Goal: Task Accomplishment & Management: Use online tool/utility

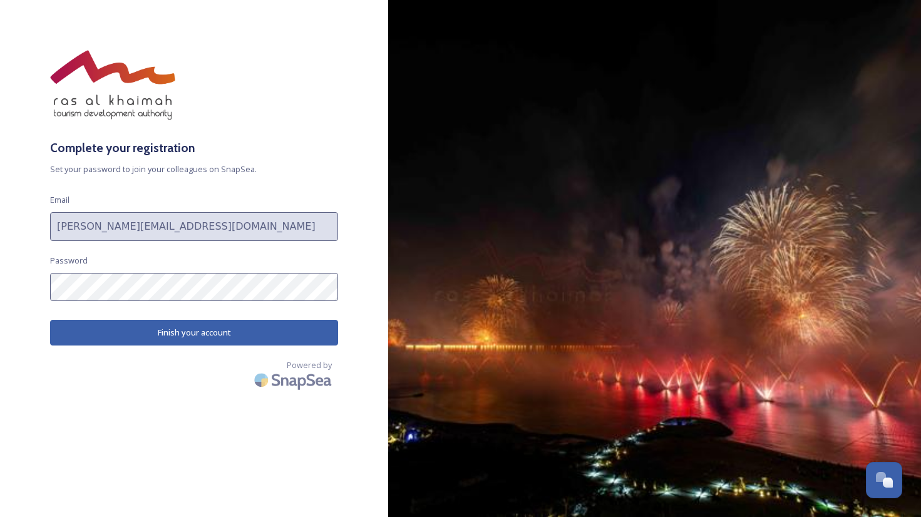
click at [128, 331] on button "Finish your account" at bounding box center [194, 333] width 288 height 26
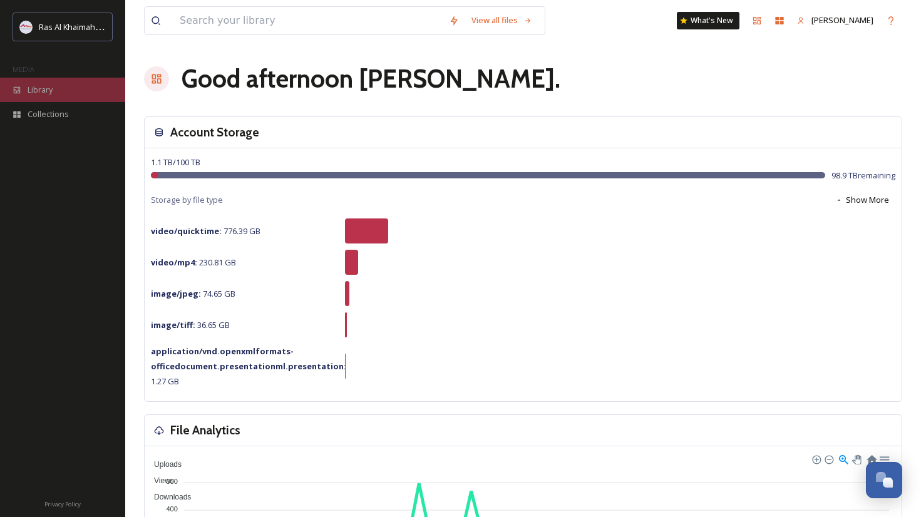
click at [55, 86] on div "Library" at bounding box center [62, 90] width 125 height 24
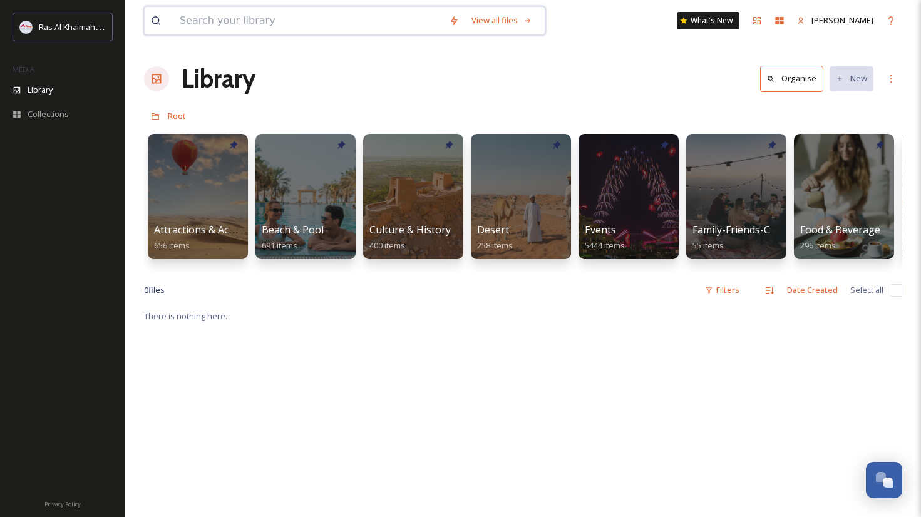
click at [324, 31] on input at bounding box center [307, 21] width 269 height 28
type input "Family on the beach (5)"
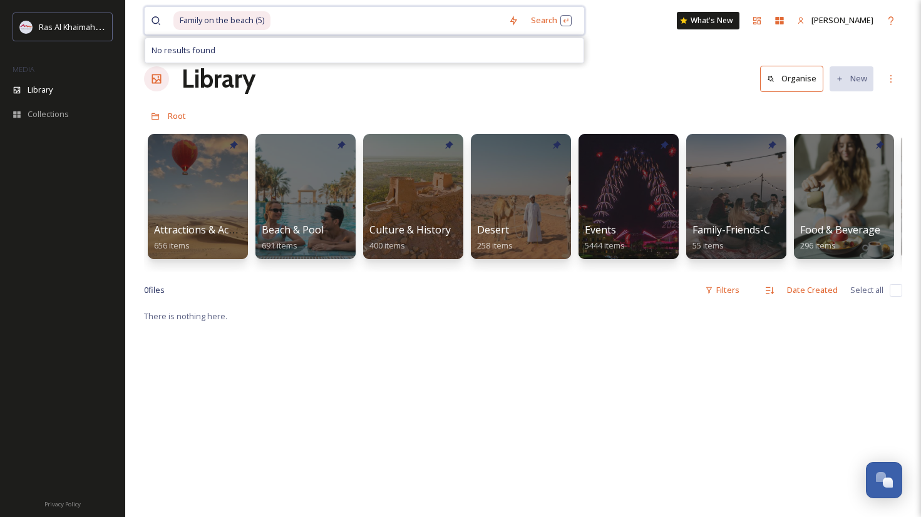
click at [274, 23] on input at bounding box center [387, 21] width 230 height 28
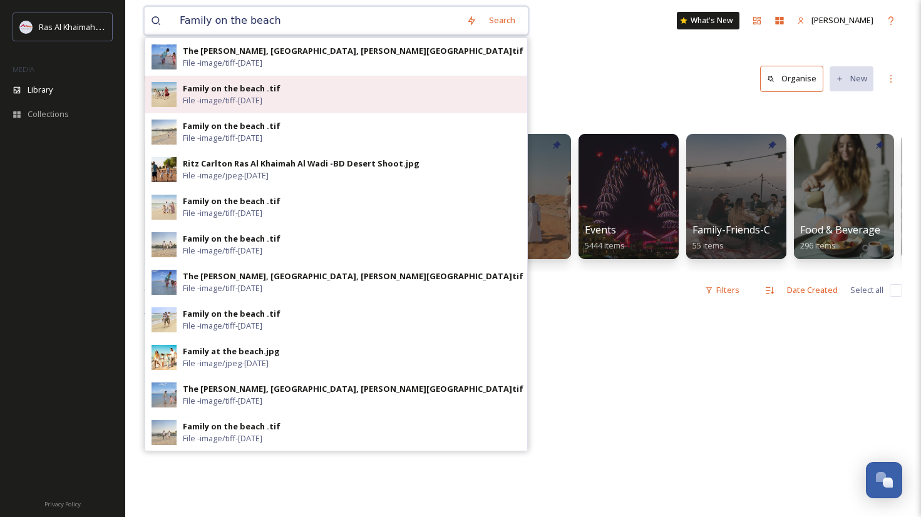
type input "Family on the beach"
click at [224, 92] on div "Family on the beach .tif" at bounding box center [232, 89] width 98 height 12
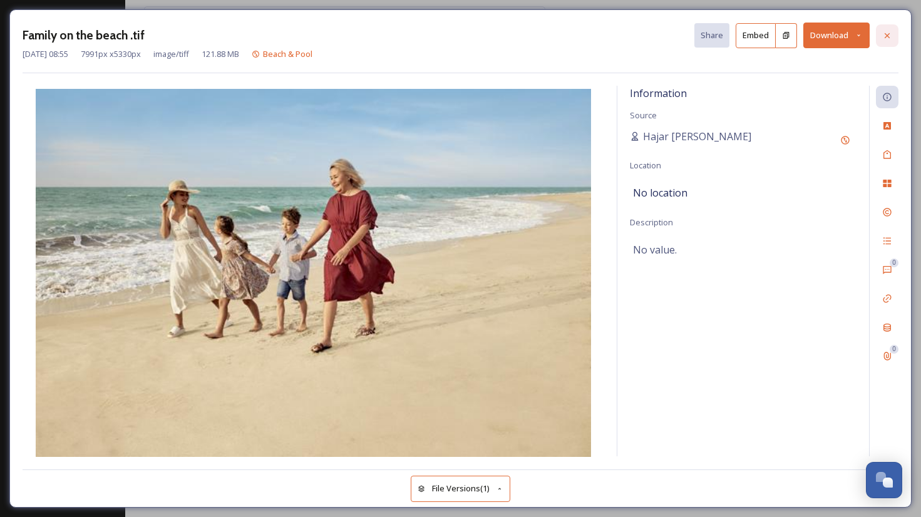
click at [884, 34] on icon at bounding box center [887, 36] width 10 height 10
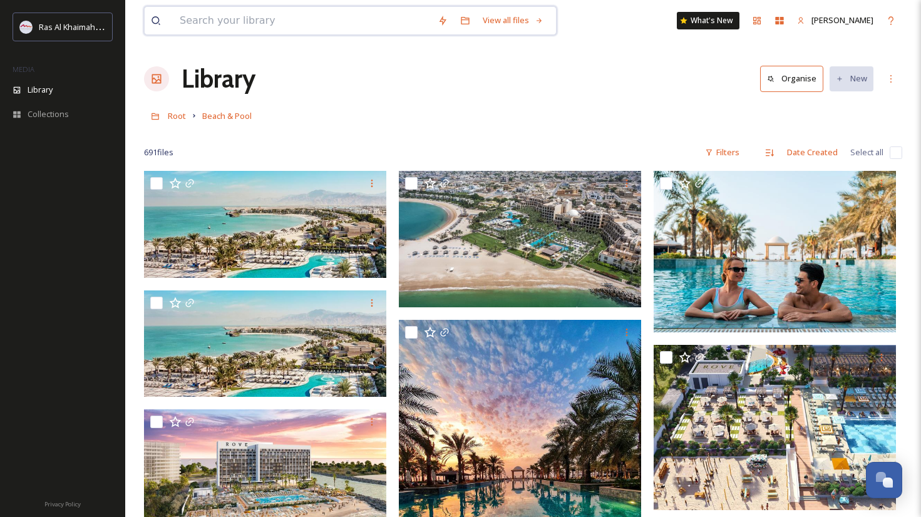
click at [294, 19] on input at bounding box center [302, 21] width 258 height 28
type input "(5)"
click at [222, 18] on input at bounding box center [324, 21] width 257 height 28
type input "("
type input "family on the beach"
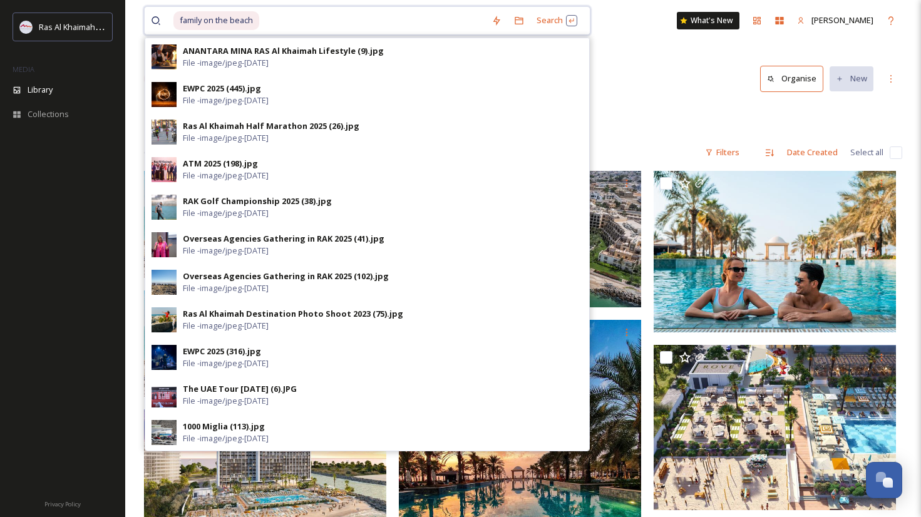
click at [280, 20] on input at bounding box center [372, 21] width 225 height 28
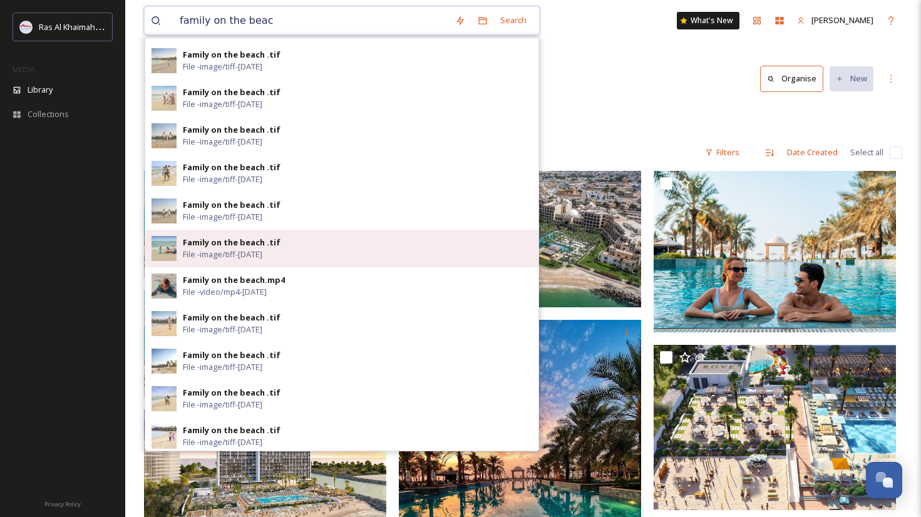
scroll to position [38, 0]
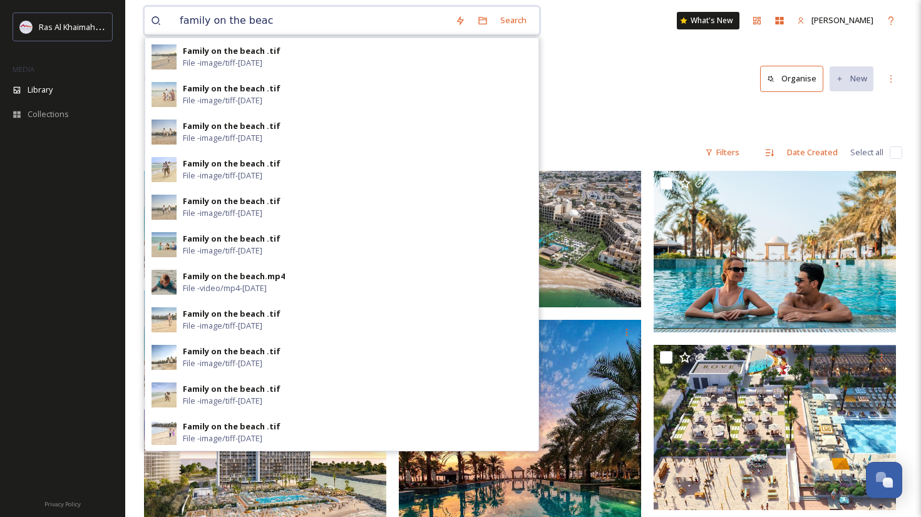
type input "family on the beac"
click at [628, 135] on div at bounding box center [523, 134] width 758 height 13
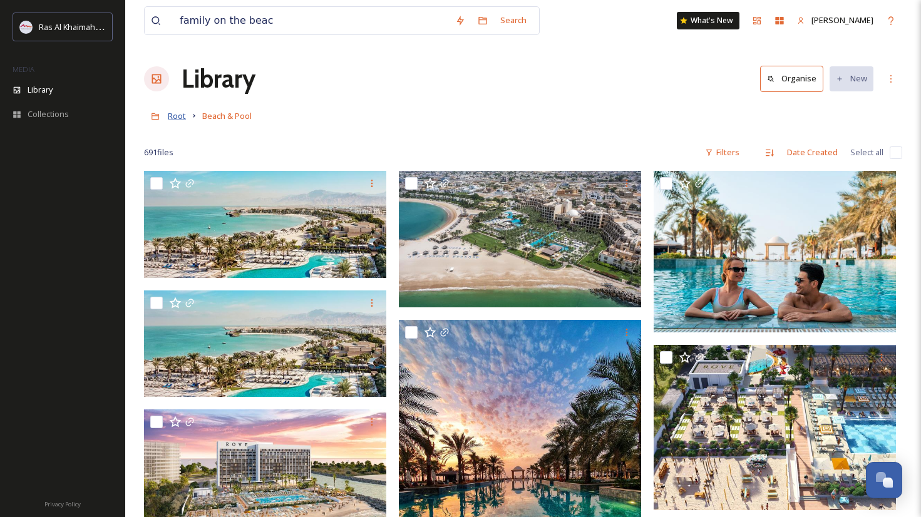
click at [183, 111] on span "Root" at bounding box center [177, 115] width 18 height 11
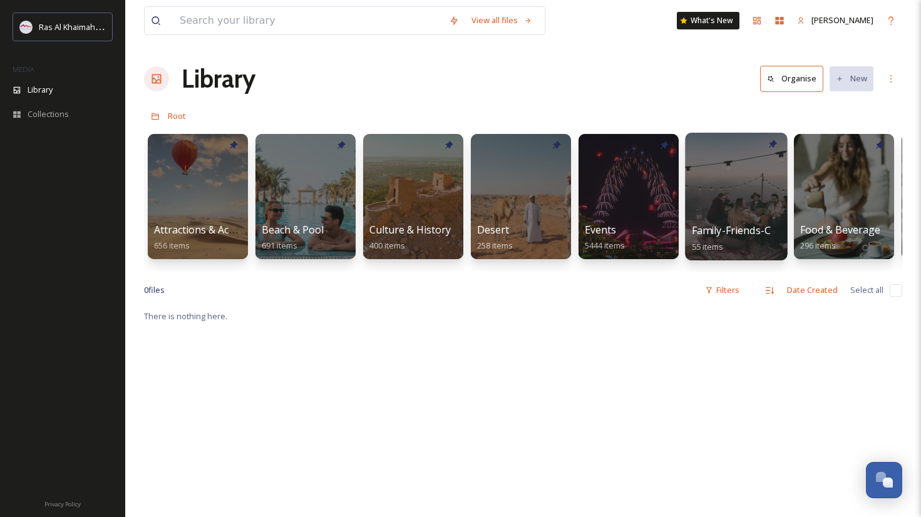
click at [748, 203] on div at bounding box center [736, 197] width 102 height 128
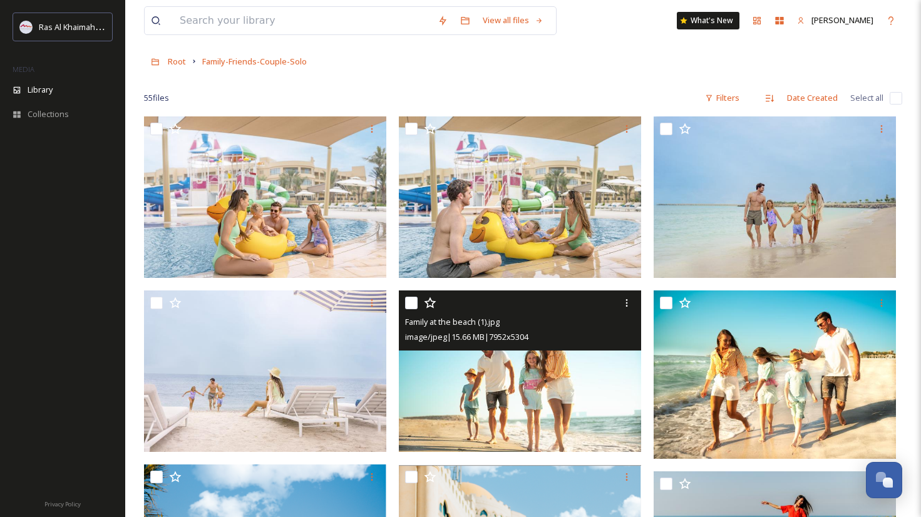
scroll to position [58, 0]
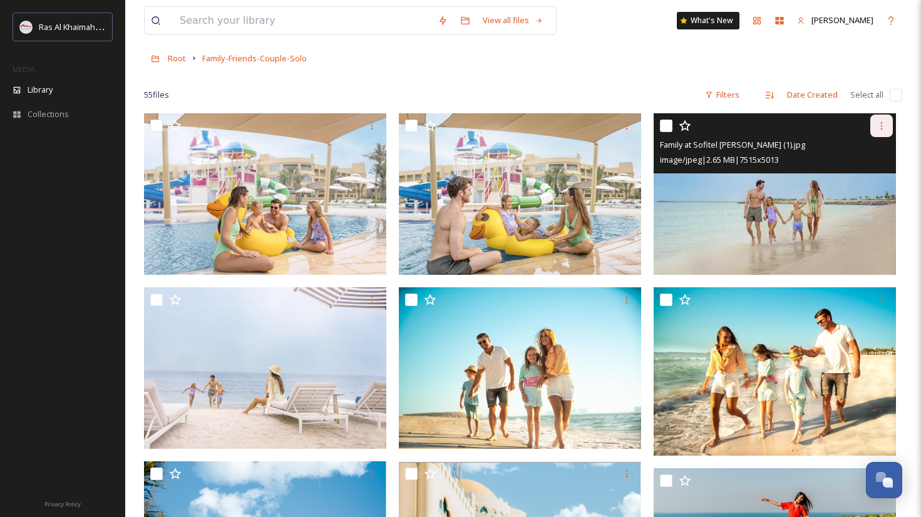
click at [884, 123] on icon at bounding box center [882, 126] width 10 height 10
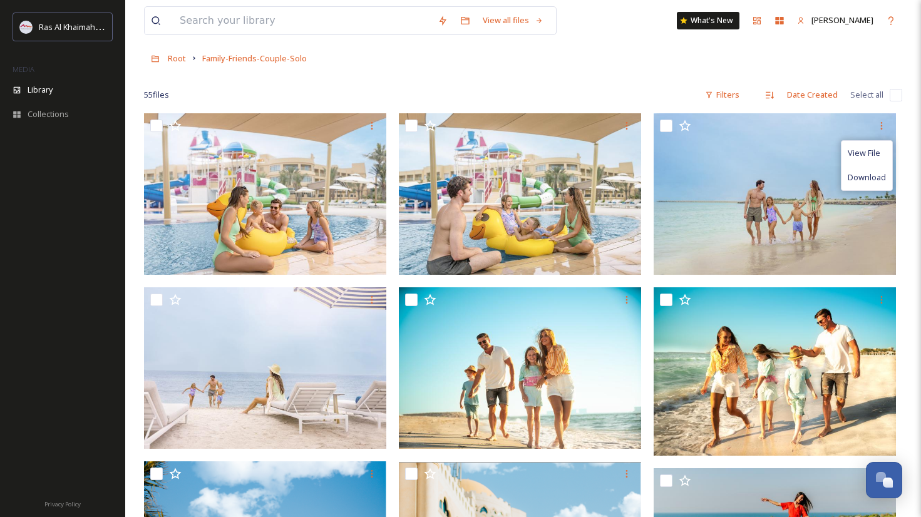
click at [639, 85] on div "55 file s Filters Date Created Select all" at bounding box center [523, 95] width 758 height 24
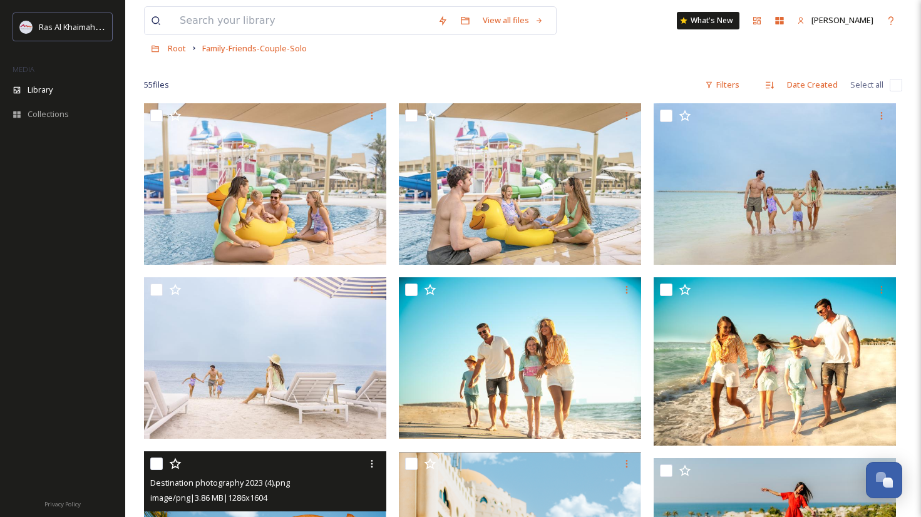
scroll to position [0, 0]
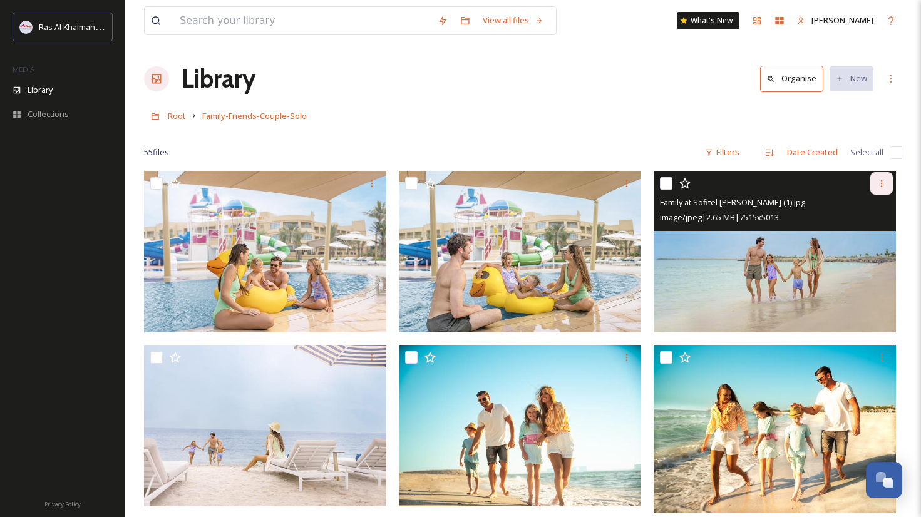
click at [877, 183] on icon at bounding box center [882, 183] width 10 height 10
click at [857, 235] on span "Download" at bounding box center [867, 235] width 38 height 12
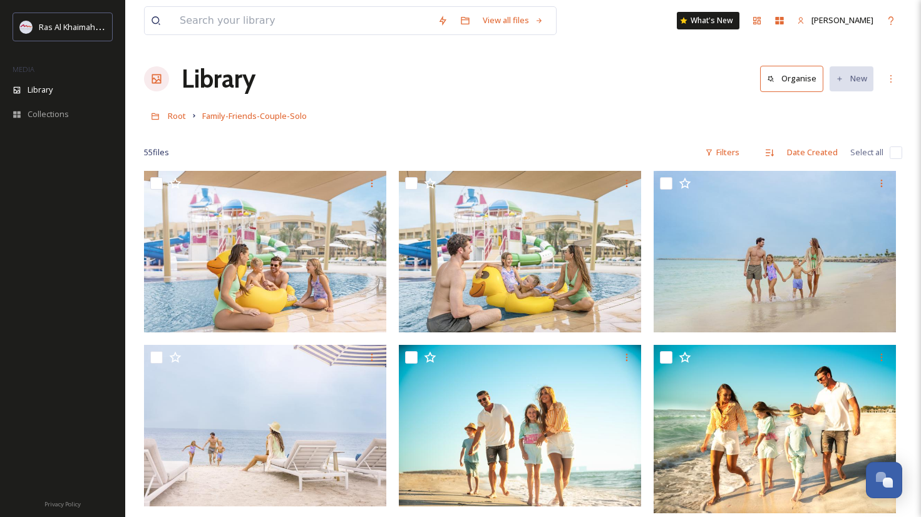
click at [674, 89] on div "Library Organise New" at bounding box center [523, 79] width 758 height 38
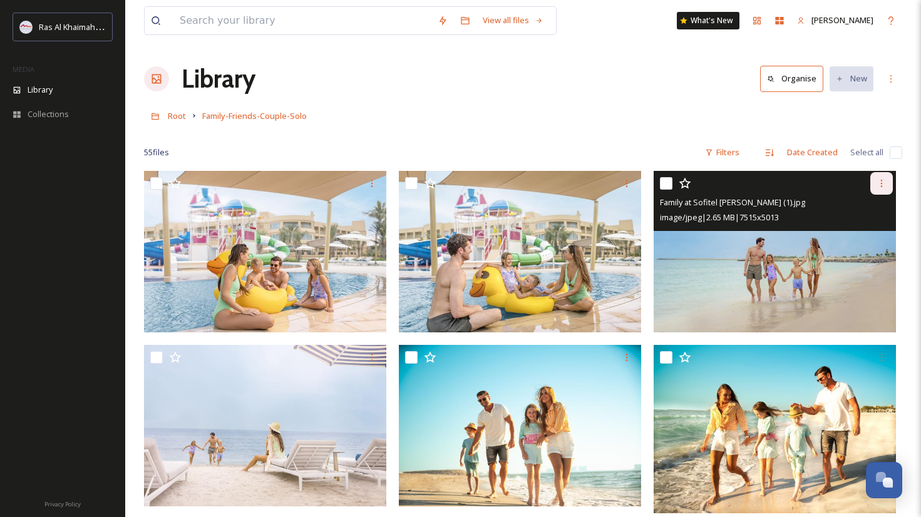
click at [882, 182] on icon at bounding box center [882, 183] width 10 height 10
click at [872, 213] on span "View File" at bounding box center [864, 211] width 33 height 12
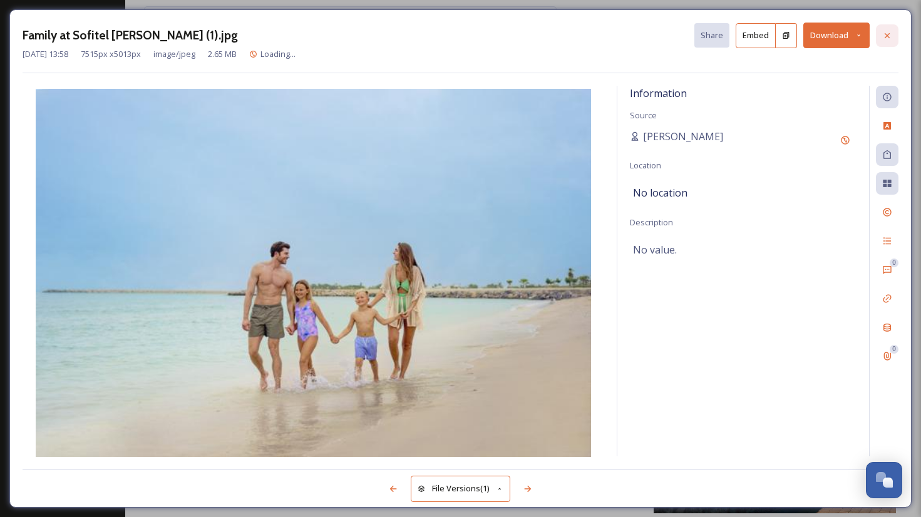
click at [883, 38] on icon at bounding box center [887, 36] width 10 height 10
